Goal: Information Seeking & Learning: Learn about a topic

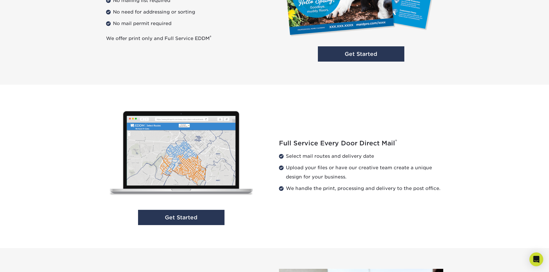
scroll to position [675, 0]
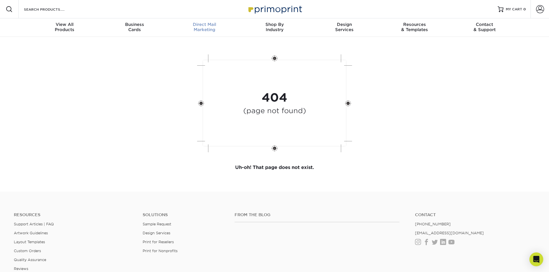
click at [207, 27] on span "Direct Mail" at bounding box center [204, 24] width 70 height 5
click at [302, 118] on div "404 (page not found)" at bounding box center [274, 104] width 173 height 107
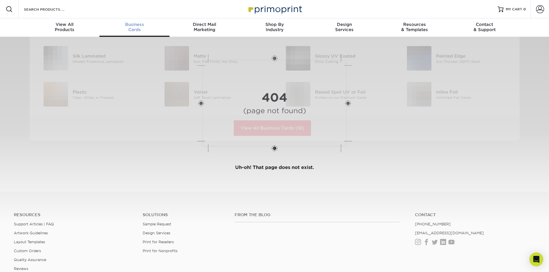
click at [132, 24] on span "Business" at bounding box center [134, 24] width 70 height 5
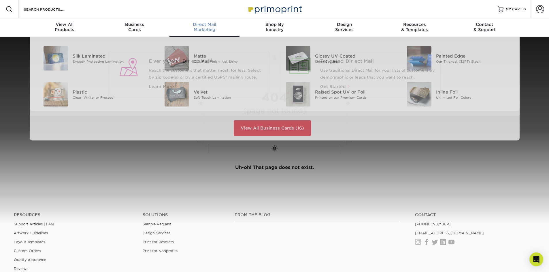
click at [211, 23] on span "Direct Mail" at bounding box center [204, 24] width 70 height 5
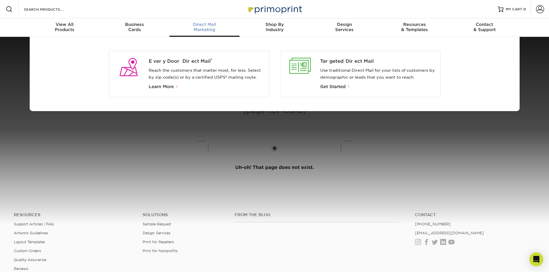
click at [211, 23] on span "Direct Mail" at bounding box center [204, 24] width 70 height 5
click at [164, 85] on span "Learn More" at bounding box center [161, 86] width 25 height 5
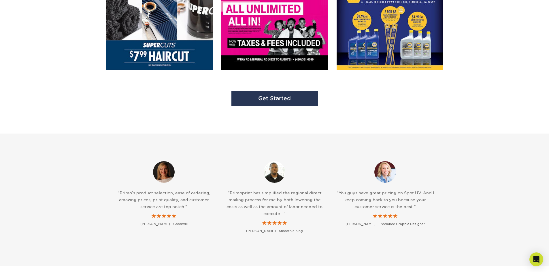
scroll to position [1095, 0]
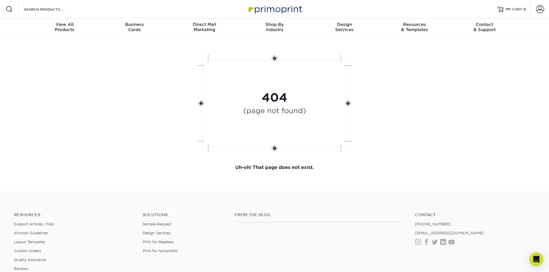
click at [347, 104] on div "404 (page not found)" at bounding box center [274, 104] width 173 height 107
drag, startPoint x: 284, startPoint y: 98, endPoint x: 202, endPoint y: 122, distance: 85.3
click at [202, 122] on div "404 (page not found)" at bounding box center [274, 104] width 173 height 107
